Goal: Task Accomplishment & Management: Use online tool/utility

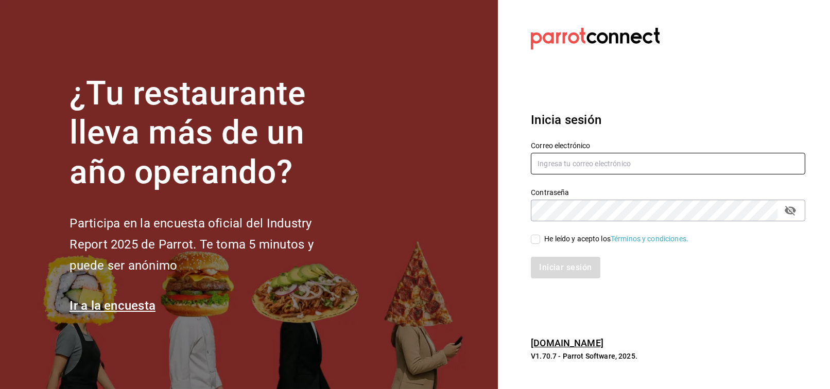
type input "[EMAIL_ADDRESS][PERSON_NAME][DOMAIN_NAME]"
click at [557, 243] on div "He leído y acepto los Términos y condiciones." at bounding box center [616, 239] width 144 height 11
click at [540, 243] on input "He leído y acepto los Términos y condiciones." at bounding box center [535, 239] width 9 height 9
checkbox input "true"
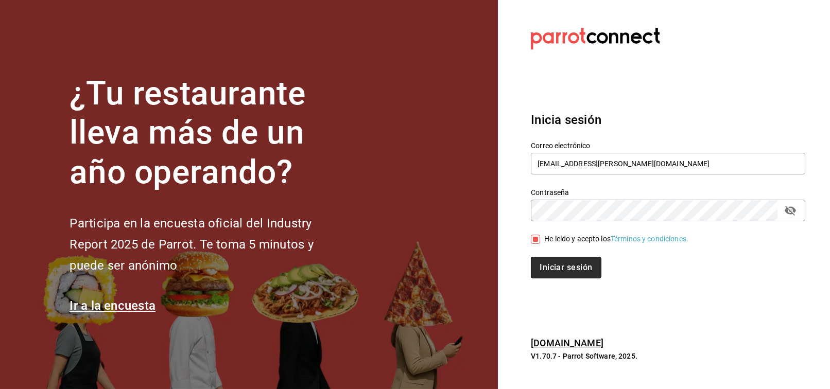
click at [559, 268] on button "Iniciar sesión" at bounding box center [566, 268] width 70 height 22
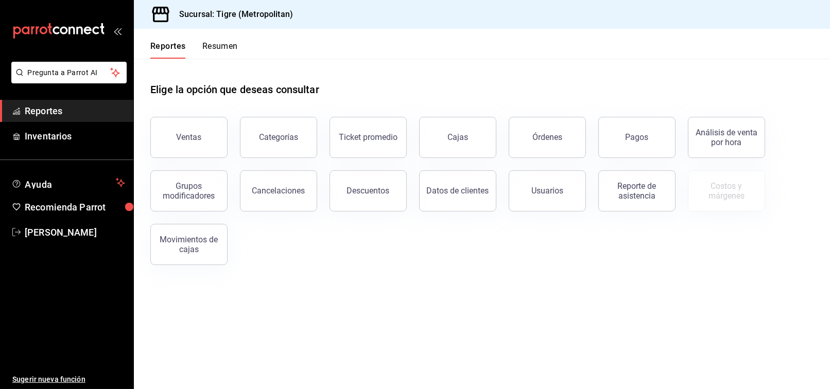
click at [683, 137] on div "Análisis de venta por hora" at bounding box center [720, 131] width 90 height 54
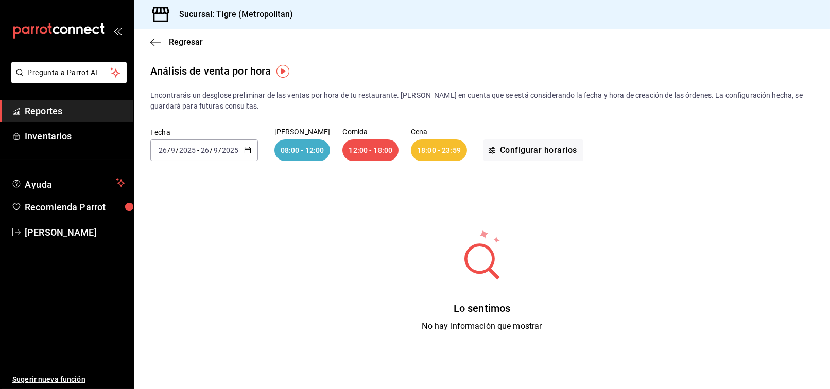
click at [52, 110] on span "Reportes" at bounding box center [75, 111] width 100 height 14
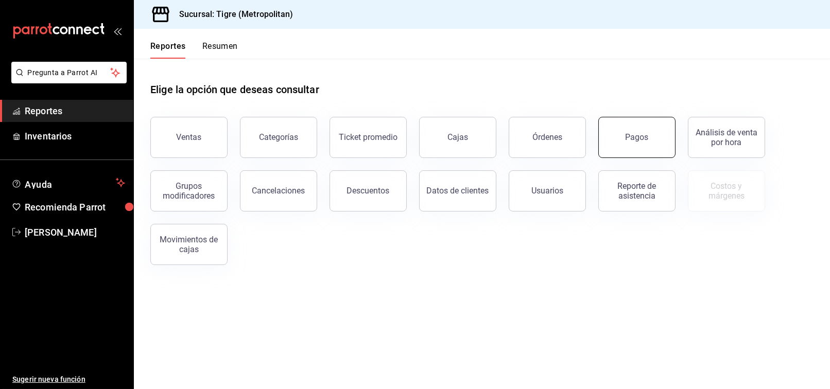
click at [632, 139] on div "Pagos" at bounding box center [636, 137] width 23 height 10
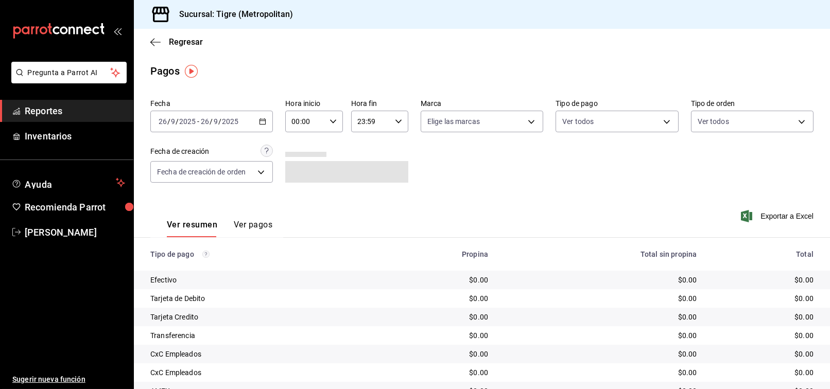
click at [259, 119] on icon "button" at bounding box center [262, 121] width 7 height 7
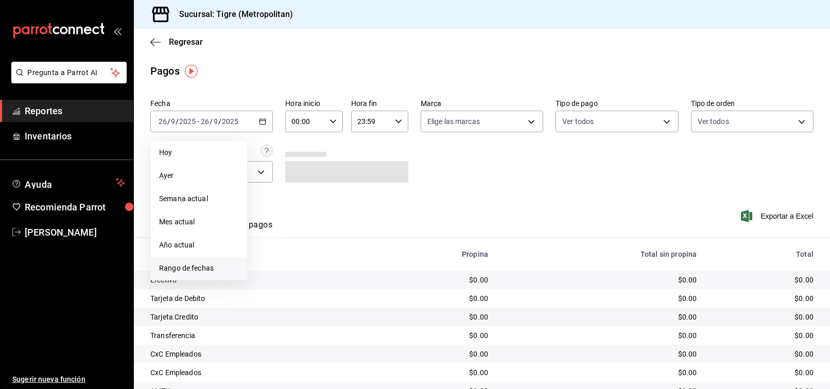
click at [202, 268] on span "Rango de fechas" at bounding box center [199, 268] width 80 height 11
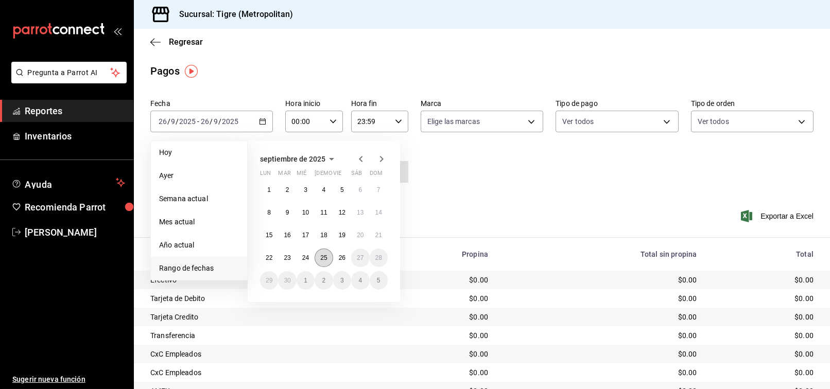
click at [326, 258] on abbr "25" at bounding box center [323, 257] width 7 height 7
click at [319, 257] on button "25" at bounding box center [323, 258] width 18 height 19
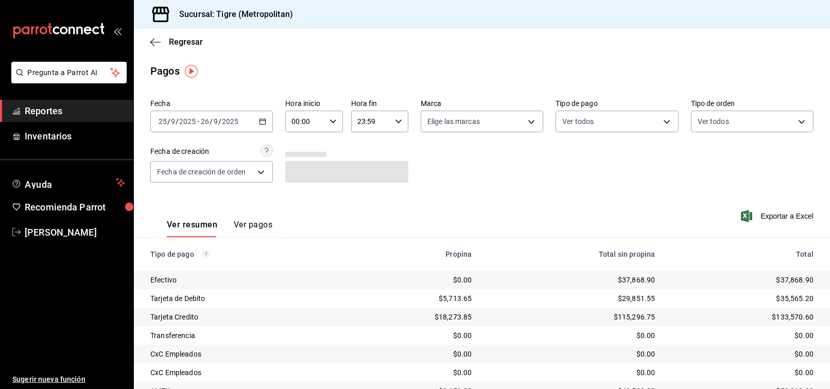
click at [312, 119] on input "00:00" at bounding box center [305, 121] width 40 height 21
click at [296, 196] on span "02" at bounding box center [298, 197] width 12 height 8
type input "02:00"
click at [451, 184] on div at bounding box center [415, 194] width 830 height 389
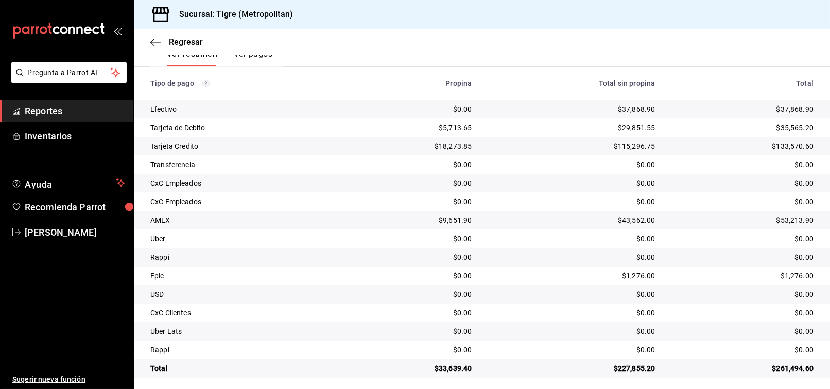
scroll to position [171, 0]
drag, startPoint x: 508, startPoint y: 55, endPoint x: 518, endPoint y: 48, distance: 12.1
click at [508, 55] on div "Ver resumen Ver pagos Exportar a Excel" at bounding box center [482, 51] width 696 height 55
click at [43, 101] on link "Reportes" at bounding box center [66, 111] width 133 height 22
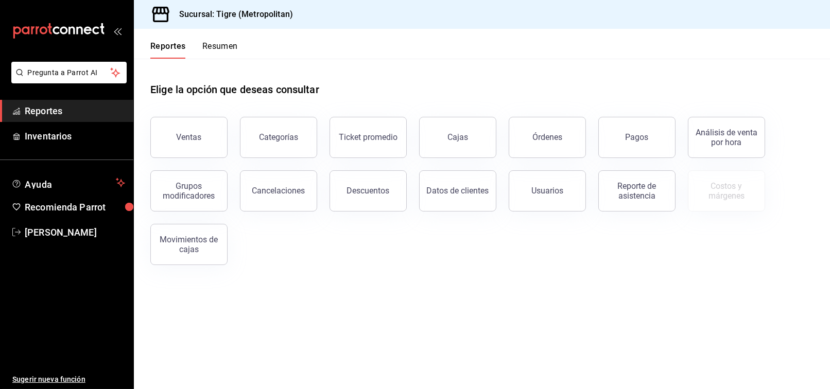
click at [47, 102] on link "Reportes" at bounding box center [66, 111] width 133 height 22
click at [190, 126] on button "Ventas" at bounding box center [188, 137] width 77 height 41
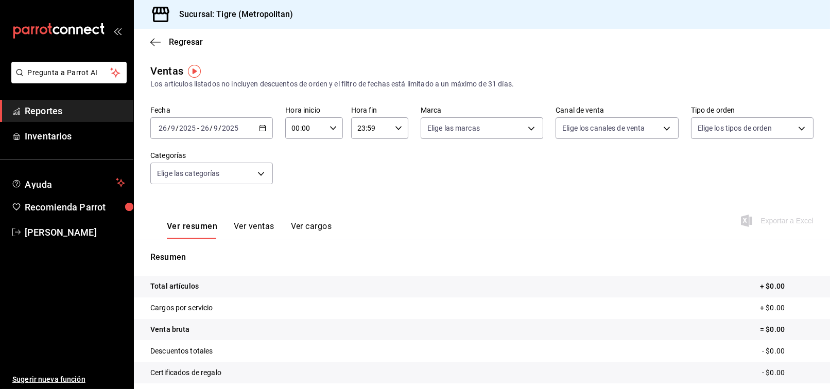
click at [258, 133] on div "[DATE] [DATE] - [DATE] [DATE]" at bounding box center [211, 128] width 122 height 22
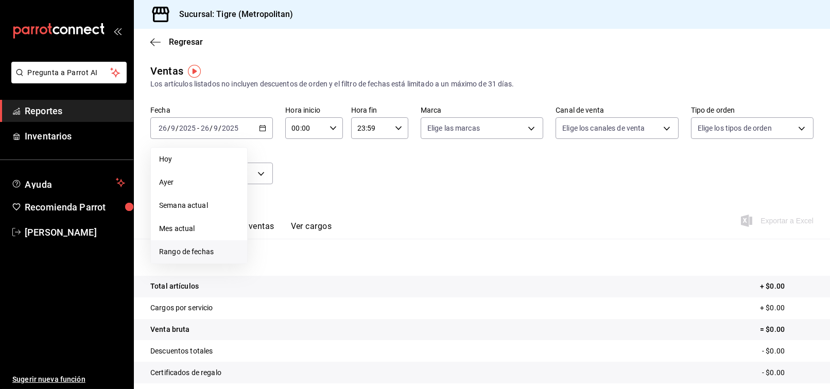
click at [188, 248] on span "Rango de fechas" at bounding box center [199, 252] width 80 height 11
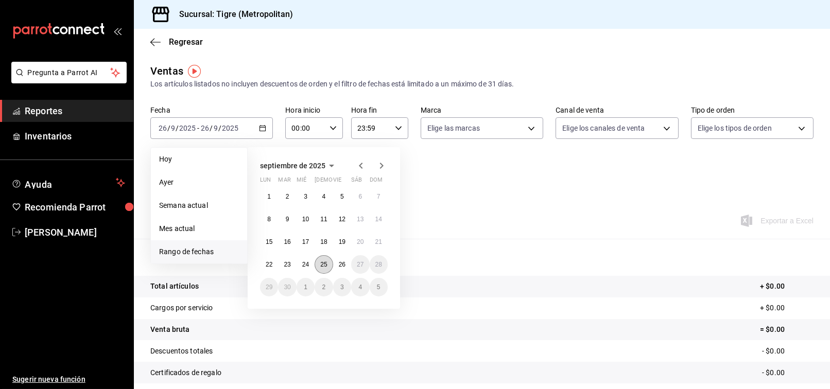
click at [322, 269] on button "25" at bounding box center [323, 264] width 18 height 19
click at [335, 262] on button "26" at bounding box center [342, 264] width 18 height 19
click at [320, 271] on button "25" at bounding box center [323, 264] width 18 height 19
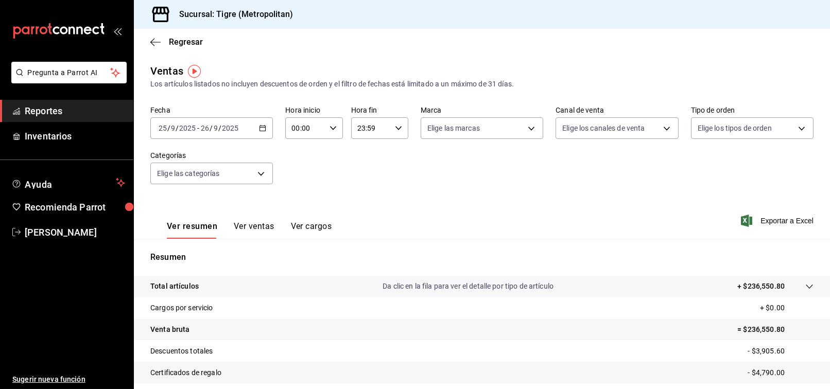
click at [332, 122] on div "00:00 Hora inicio" at bounding box center [313, 128] width 57 height 22
click at [296, 205] on span "02" at bounding box center [298, 204] width 12 height 8
type input "02:00"
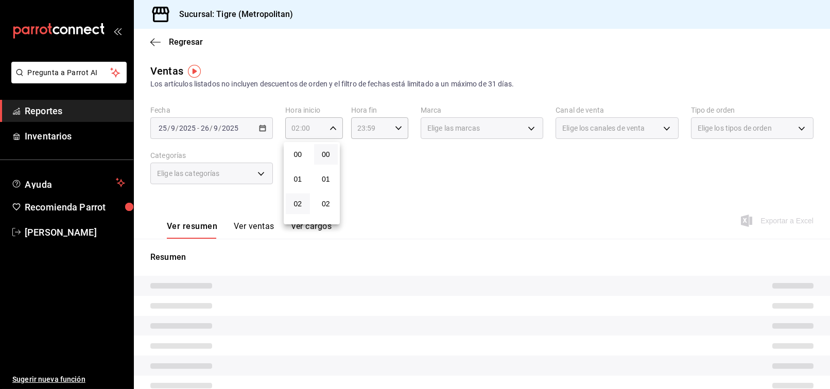
click at [431, 204] on div at bounding box center [415, 194] width 830 height 389
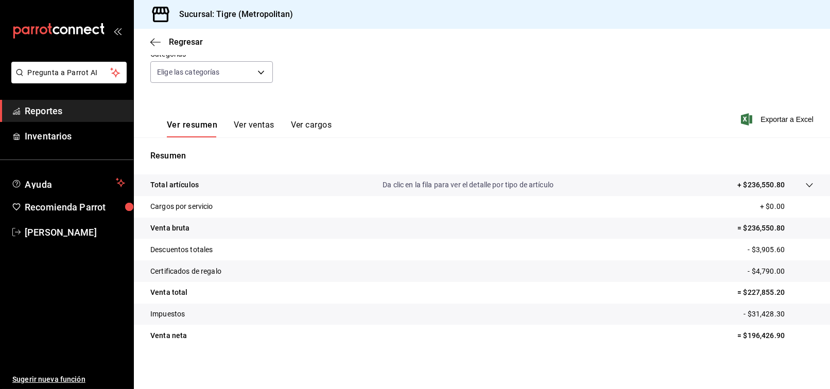
scroll to position [103, 0]
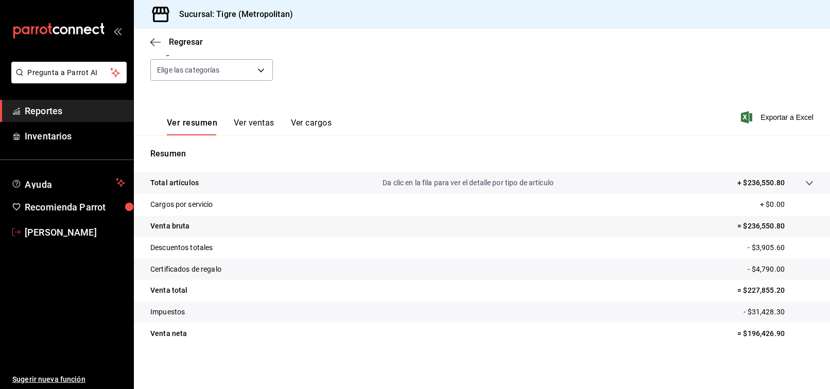
drag, startPoint x: 72, startPoint y: 230, endPoint x: 127, endPoint y: 209, distance: 59.0
click at [72, 230] on span "[PERSON_NAME]" at bounding box center [75, 232] width 100 height 14
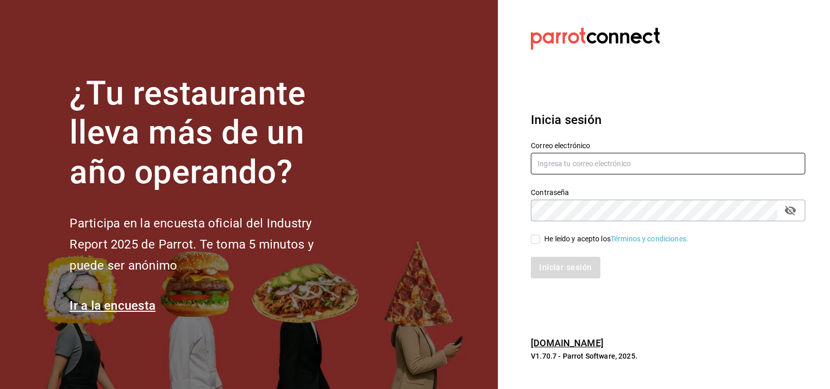
type input "[PERSON_NAME][EMAIL_ADDRESS][PERSON_NAME][DOMAIN_NAME]"
